Goal: Transaction & Acquisition: Purchase product/service

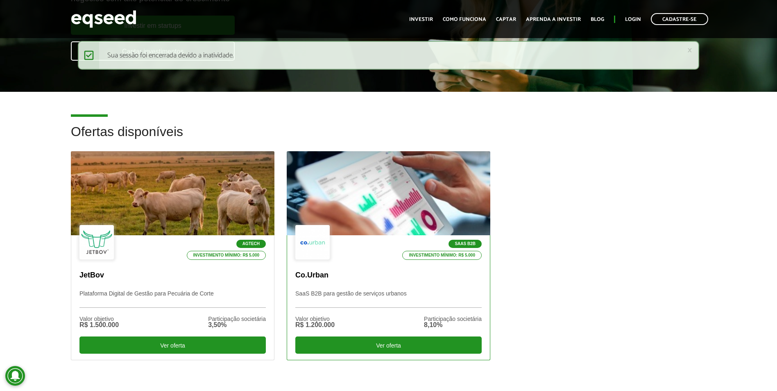
scroll to position [164, 0]
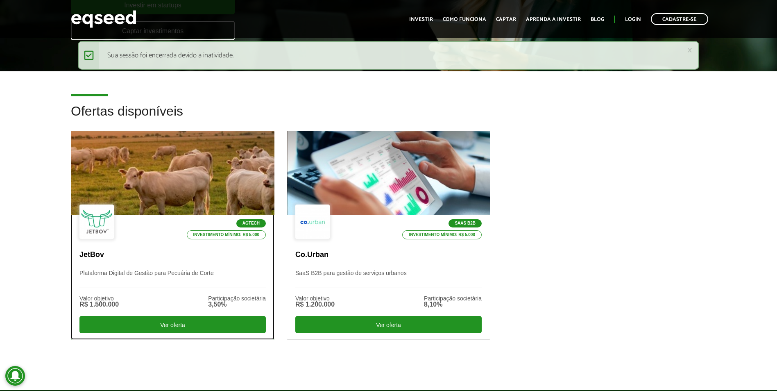
click at [208, 180] on div at bounding box center [172, 173] width 244 height 101
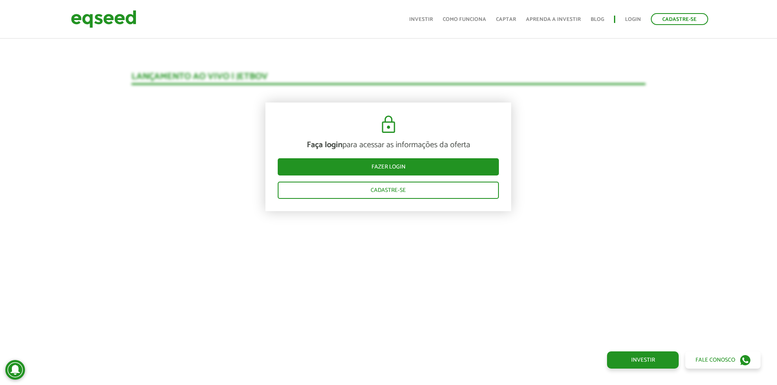
scroll to position [805, 0]
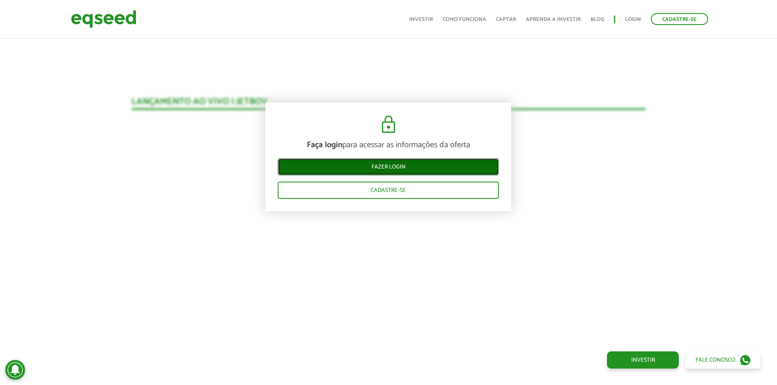
click at [434, 172] on link "Fazer login" at bounding box center [388, 166] width 221 height 17
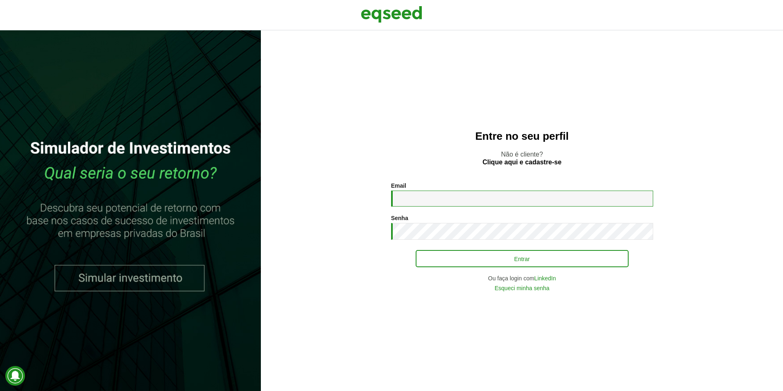
type input "**********"
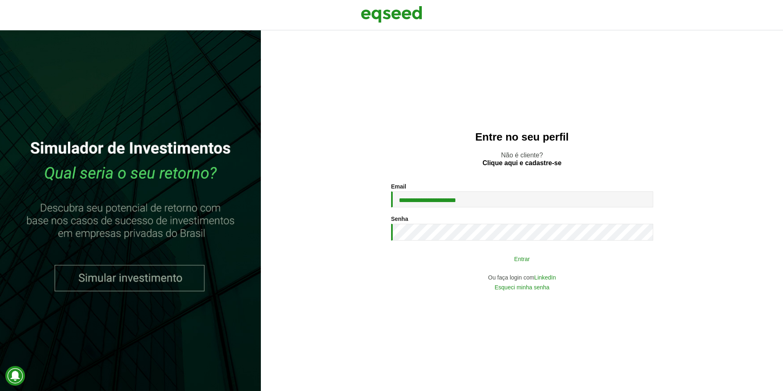
click at [445, 259] on button "Entrar" at bounding box center [522, 259] width 213 height 16
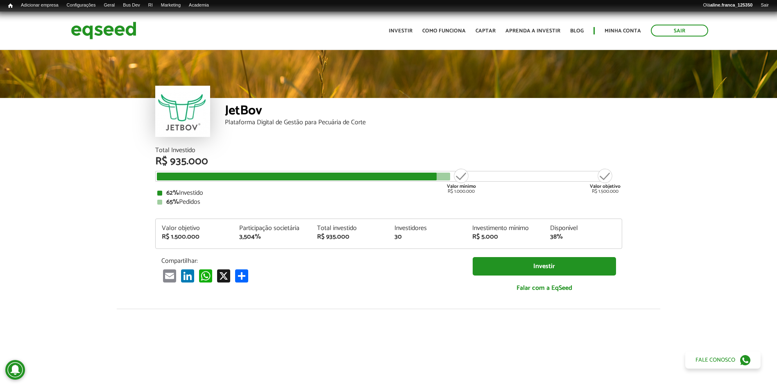
scroll to position [934, 0]
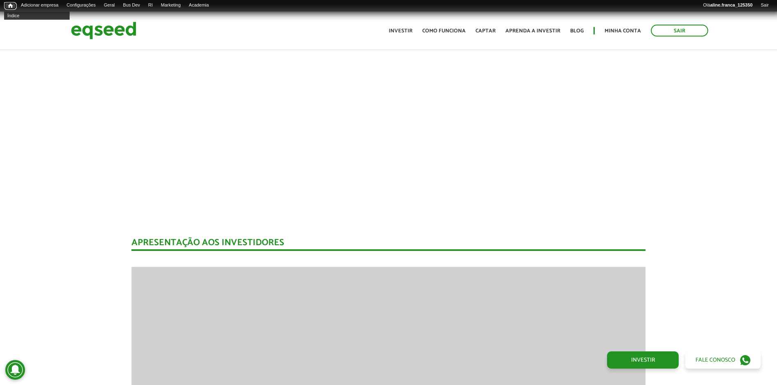
click at [8, 6] on span "Início" at bounding box center [10, 6] width 5 height 6
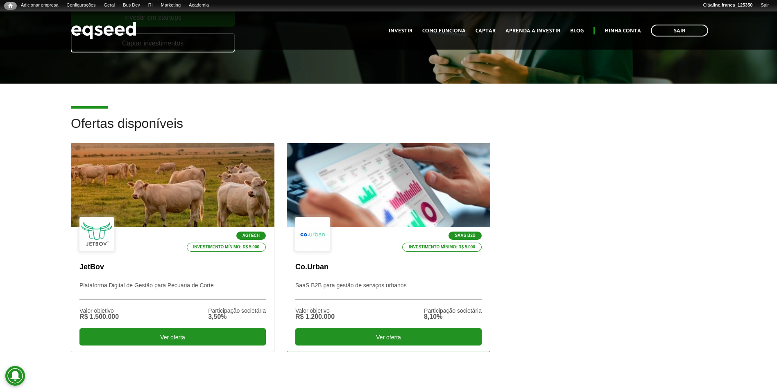
scroll to position [164, 0]
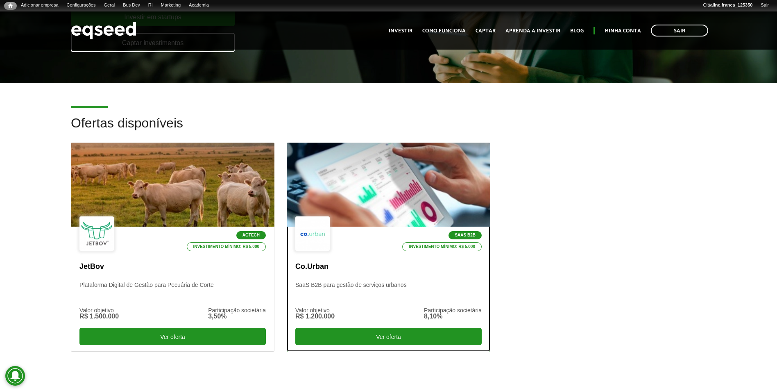
click at [383, 199] on div at bounding box center [388, 184] width 244 height 101
